Goal: Task Accomplishment & Management: Manage account settings

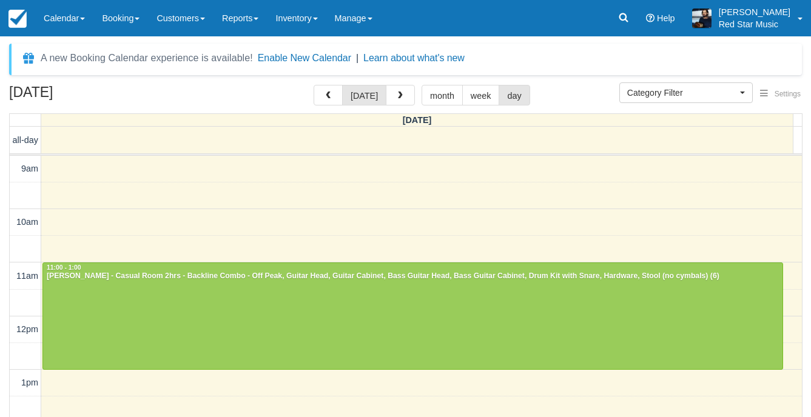
select select
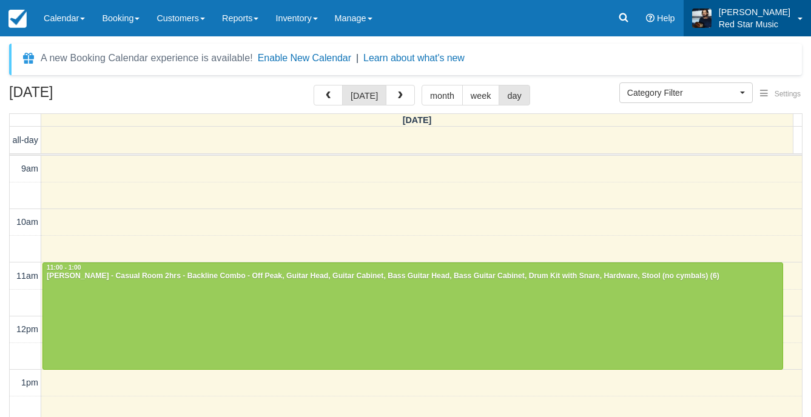
scroll to position [132, 0]
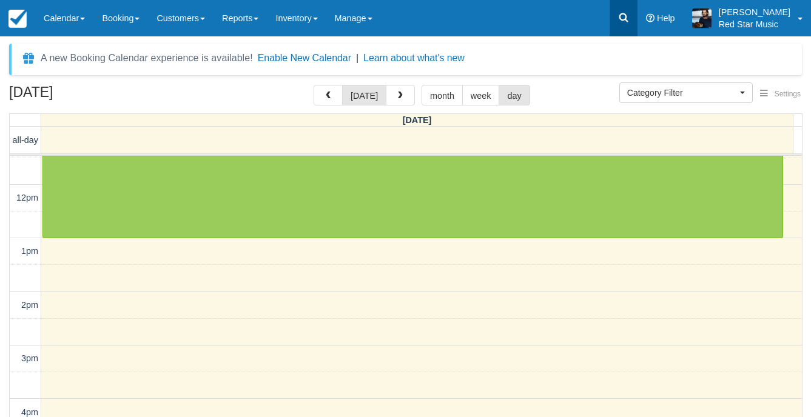
click at [629, 21] on icon at bounding box center [623, 18] width 12 height 12
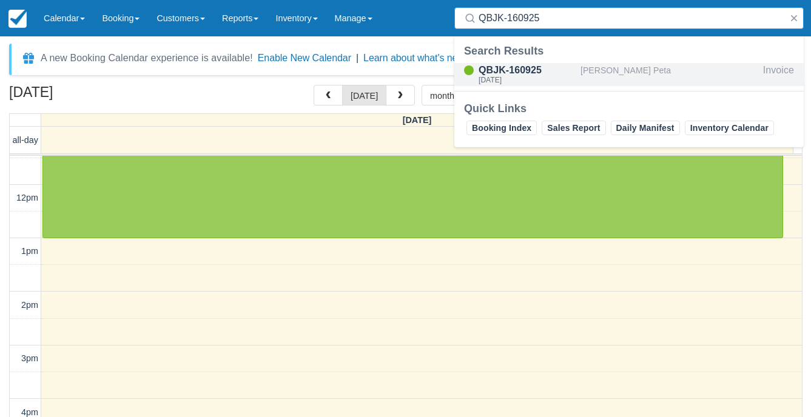
type input "QBJK-160925"
click at [614, 68] on div "Kellie Peta" at bounding box center [669, 74] width 178 height 23
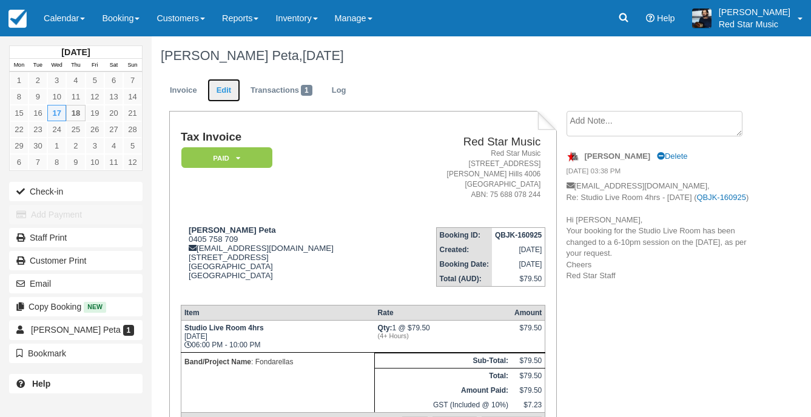
click at [219, 95] on link "Edit" at bounding box center [223, 91] width 33 height 24
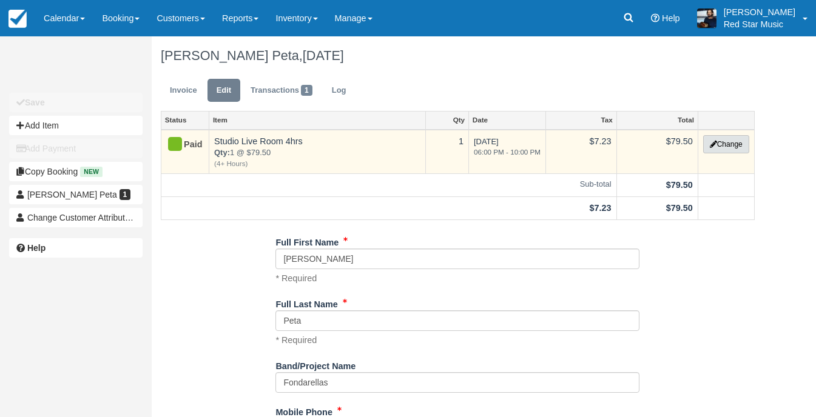
click at [741, 136] on button "Change" at bounding box center [726, 144] width 46 height 18
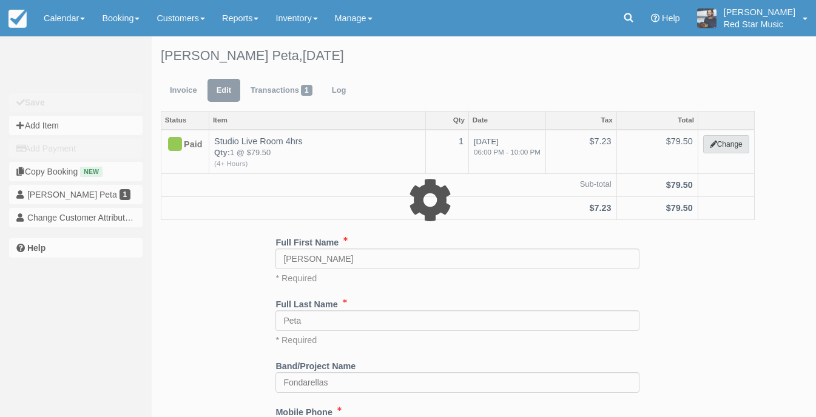
select select "6"
type input "79.50"
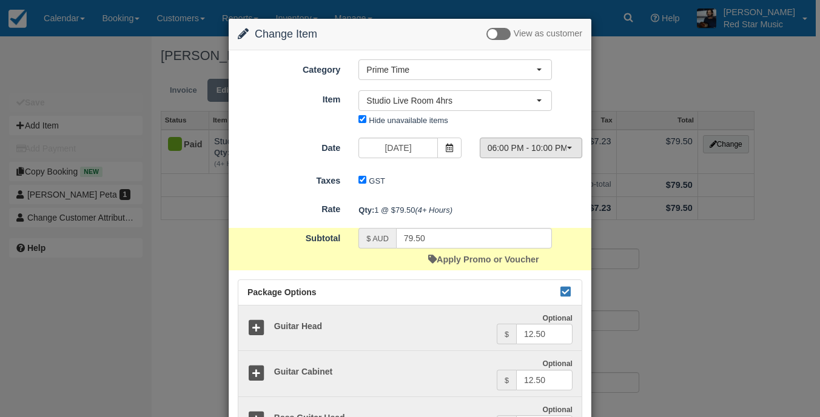
click at [550, 144] on span "06:00 PM - 10:00 PM" at bounding box center [527, 148] width 79 height 12
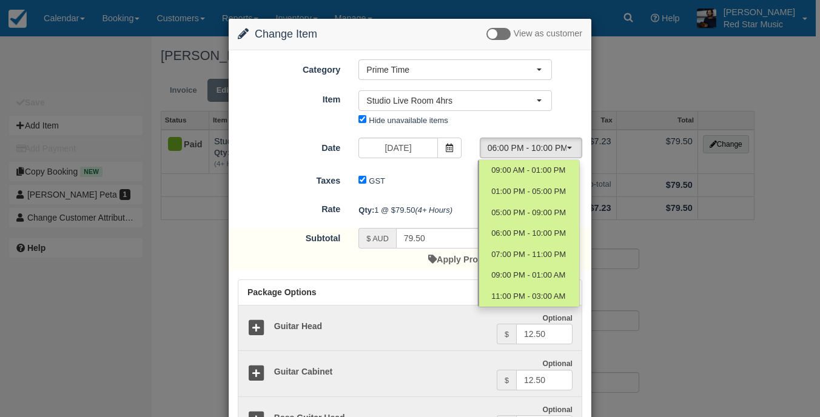
click at [569, 122] on div "Item Nothing selected Studio Live Room 4hrs Casual Room 3hrs Casual Room 4hrs S…" at bounding box center [410, 109] width 363 height 40
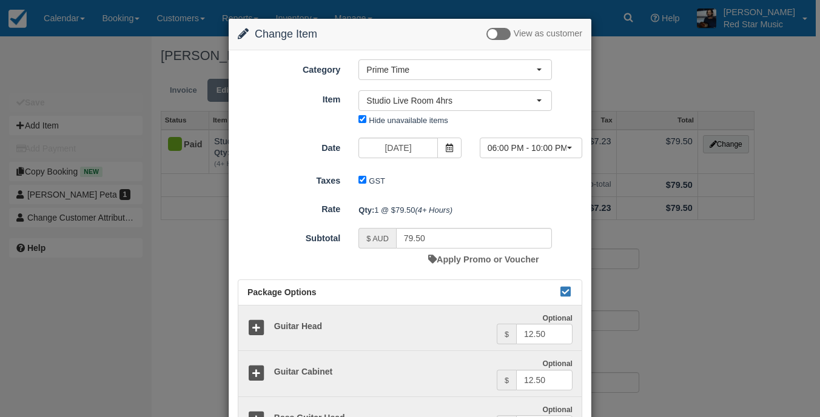
click at [665, 70] on div "Change Item Add Item View as customer Category Prime Time Staff Prime Time Off …" at bounding box center [410, 208] width 820 height 417
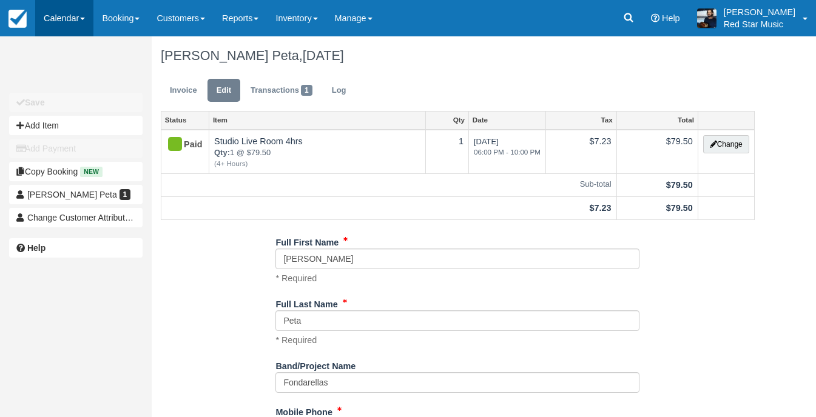
click at [56, 17] on link "Calendar" at bounding box center [64, 18] width 58 height 36
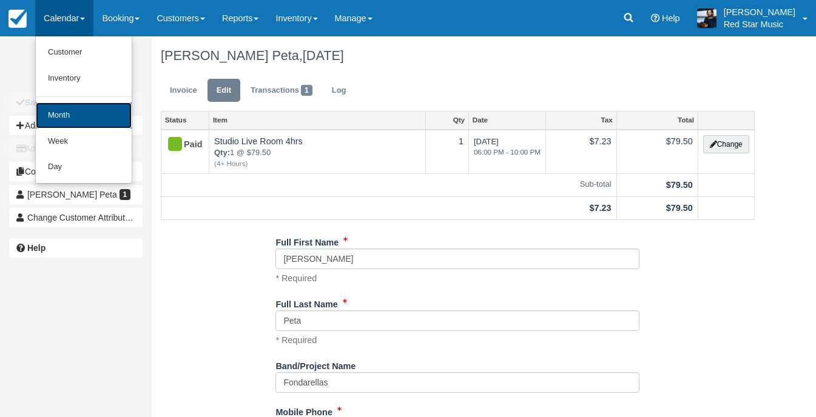
click at [84, 115] on link "Month" at bounding box center [84, 116] width 96 height 26
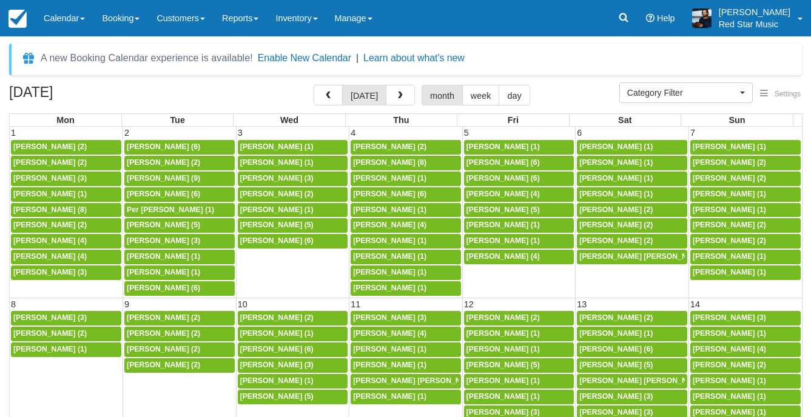
select select
click at [396, 98] on span "button" at bounding box center [400, 96] width 8 height 8
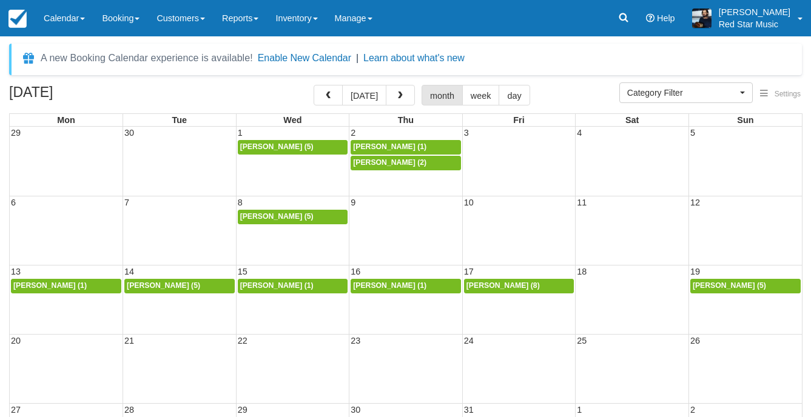
click at [396, 97] on span "button" at bounding box center [400, 96] width 8 height 8
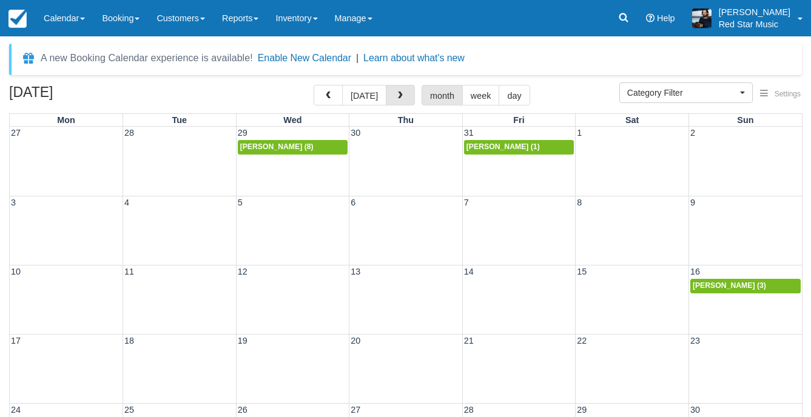
click at [396, 97] on span "button" at bounding box center [400, 96] width 8 height 8
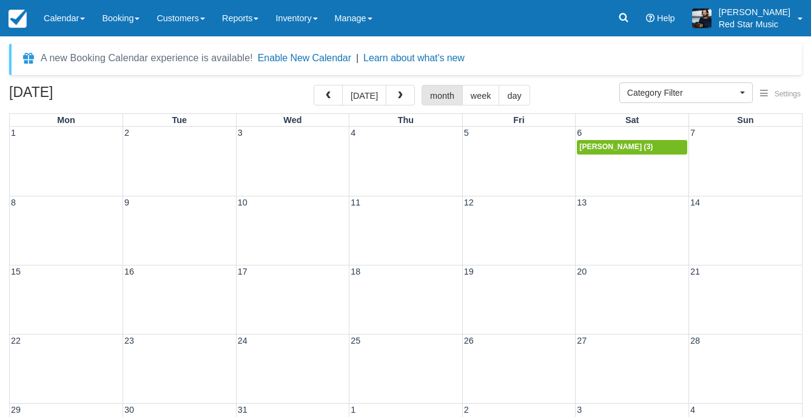
click at [396, 97] on span "button" at bounding box center [400, 96] width 8 height 8
click at [371, 98] on button "today" at bounding box center [364, 95] width 44 height 21
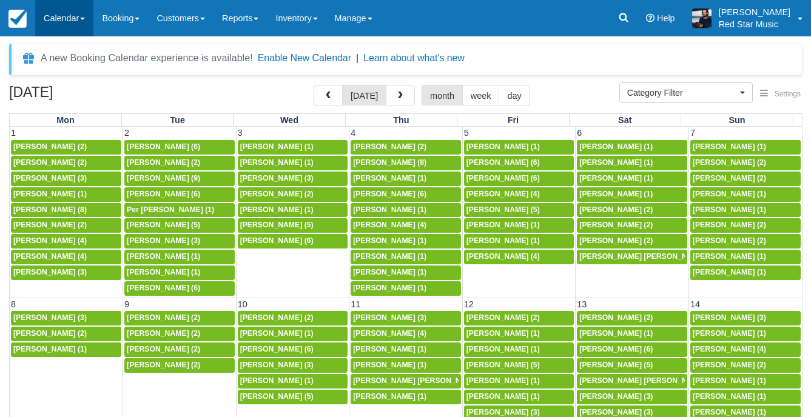
click at [65, 29] on link "Calendar" at bounding box center [64, 18] width 58 height 36
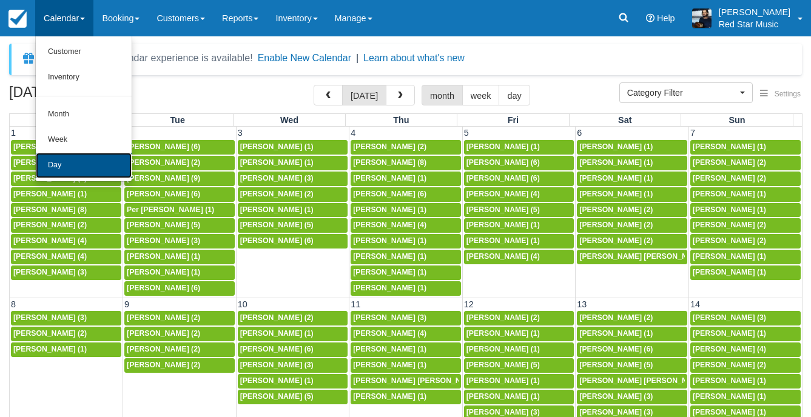
click at [72, 164] on link "Day" at bounding box center [84, 165] width 96 height 25
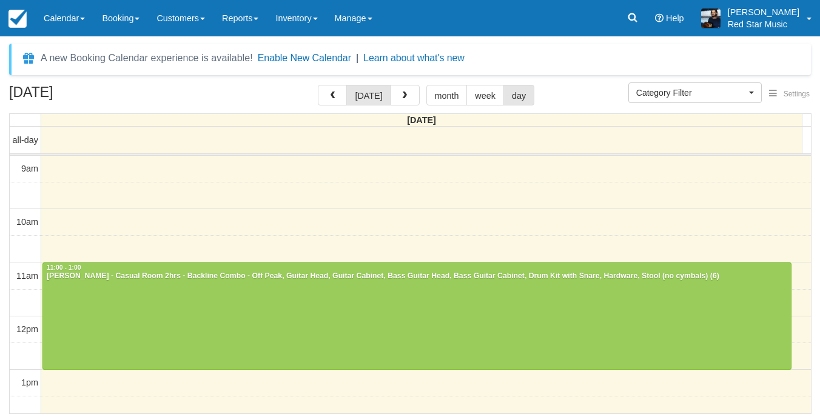
select select
